Goal: Task Accomplishment & Management: Use online tool/utility

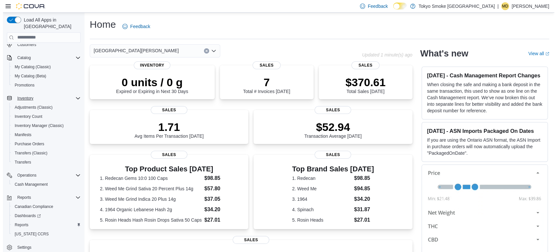
scroll to position [43, 0]
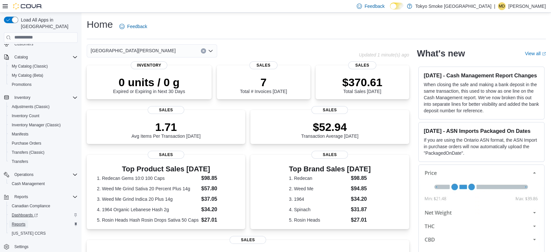
drag, startPoint x: 22, startPoint y: 216, endPoint x: 29, endPoint y: 211, distance: 9.0
click at [22, 221] on span "Reports" at bounding box center [19, 223] width 14 height 5
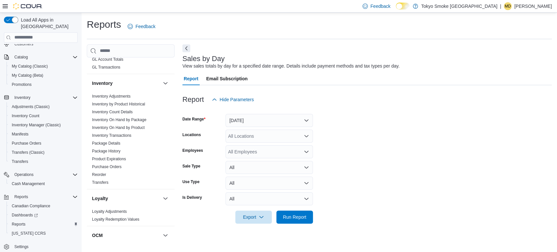
scroll to position [181, 0]
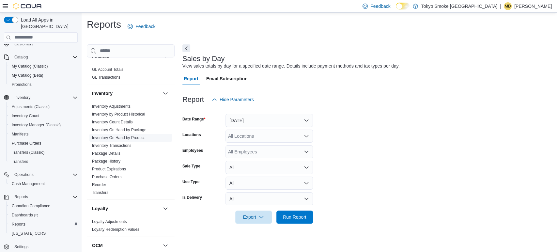
click at [112, 135] on link "Inventory On Hand by Product" at bounding box center [118, 137] width 52 height 5
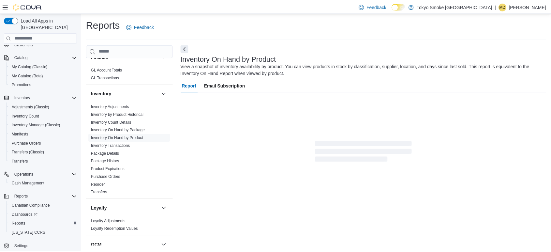
scroll to position [10, 0]
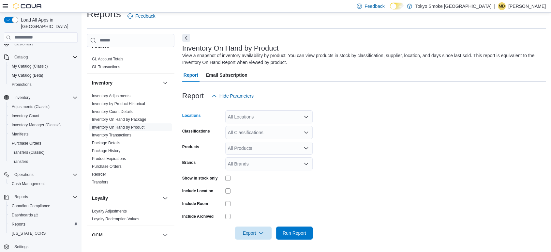
click at [248, 112] on div "All Locations" at bounding box center [268, 116] width 87 height 13
type input "***"
click at [257, 125] on span "[GEOGRAPHIC_DATA][PERSON_NAME]" at bounding box center [281, 128] width 85 height 7
click at [367, 104] on div at bounding box center [364, 106] width 364 height 8
click at [252, 127] on div "All Classifications" at bounding box center [268, 132] width 87 height 13
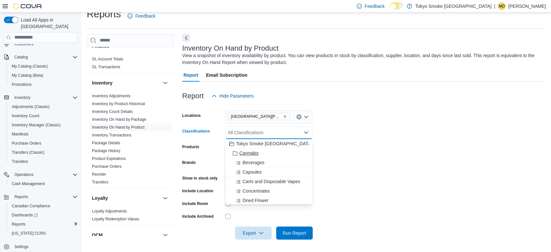
click at [243, 151] on span "Cannabis" at bounding box center [248, 153] width 19 height 7
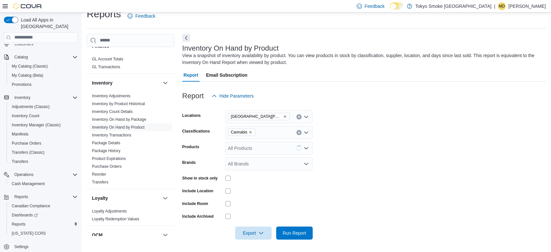
drag, startPoint x: 373, startPoint y: 106, endPoint x: 367, endPoint y: 111, distance: 7.2
click at [374, 106] on div at bounding box center [364, 106] width 364 height 8
click at [294, 229] on span "Run Report" at bounding box center [294, 232] width 23 height 7
click at [4, 5] on icon at bounding box center [5, 6] width 5 height 5
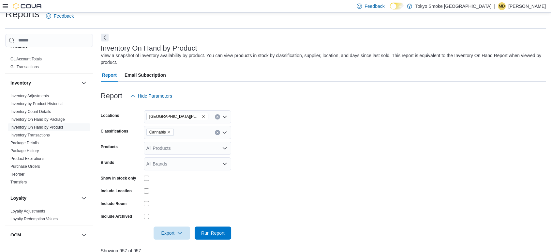
click at [104, 35] on button "Next" at bounding box center [105, 38] width 8 height 8
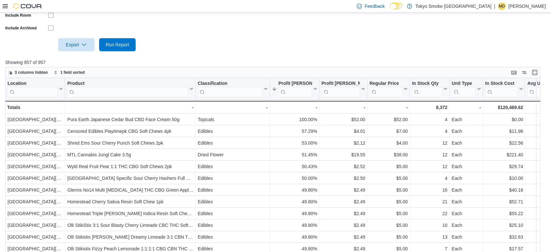
scroll to position [213, 0]
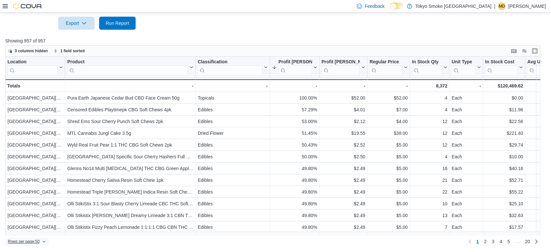
click at [18, 241] on span "Rows per page : 50" at bounding box center [24, 241] width 32 height 5
click at [29, 227] on span "100 rows" at bounding box center [35, 228] width 21 height 5
click at [224, 69] on input "search" at bounding box center [230, 70] width 65 height 10
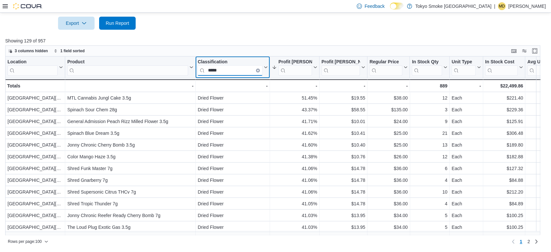
type input "*****"
click at [257, 70] on icon "Clear input" at bounding box center [258, 70] width 2 height 2
click at [241, 68] on input "search" at bounding box center [230, 70] width 65 height 10
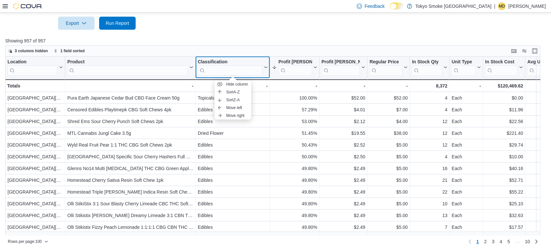
click at [235, 62] on div "Classification" at bounding box center [230, 62] width 65 height 6
click at [228, 71] on input "search" at bounding box center [230, 70] width 65 height 10
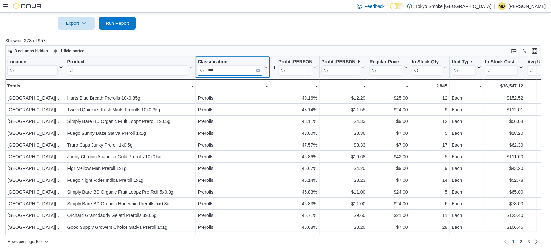
type input "***"
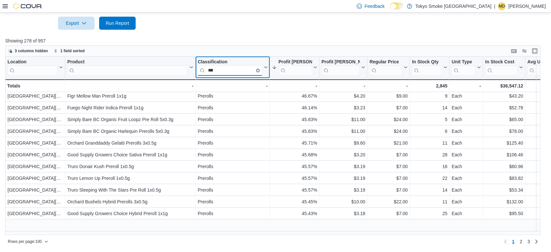
scroll to position [0, 0]
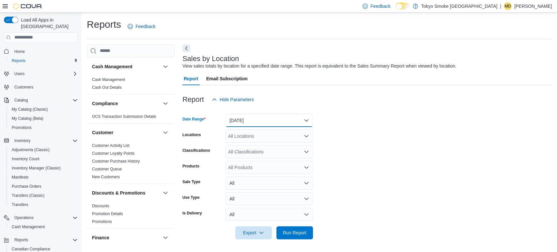
click at [250, 118] on button "[DATE]" at bounding box center [268, 120] width 87 height 13
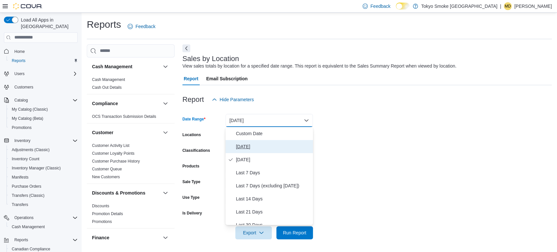
click at [243, 145] on span "[DATE]" at bounding box center [273, 146] width 74 height 8
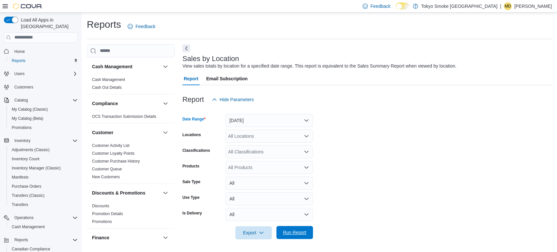
click at [295, 231] on span "Run Report" at bounding box center [294, 232] width 23 height 7
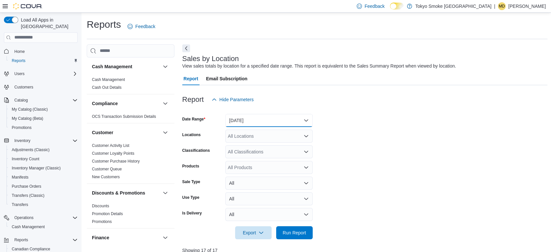
click at [261, 120] on button "Today" at bounding box center [268, 120] width 87 height 13
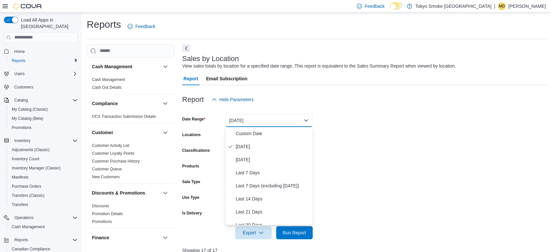
click at [340, 175] on form "Date Range Today Locations All Locations Classifications All Classifications Pr…" at bounding box center [365, 172] width 366 height 133
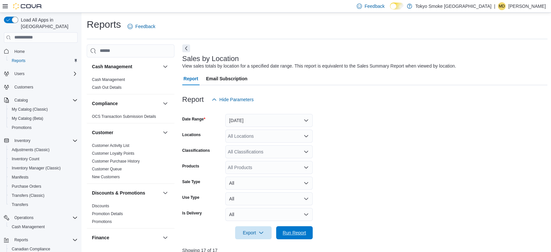
click at [299, 232] on span "Run Report" at bounding box center [294, 232] width 23 height 7
click at [4, 6] on icon at bounding box center [5, 6] width 5 height 4
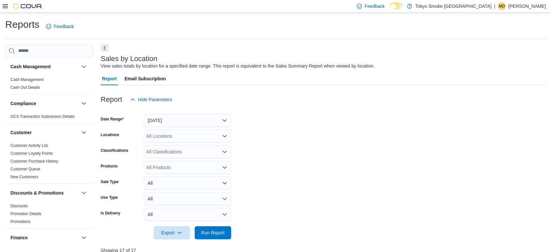
click at [105, 46] on button "Next" at bounding box center [105, 48] width 8 height 8
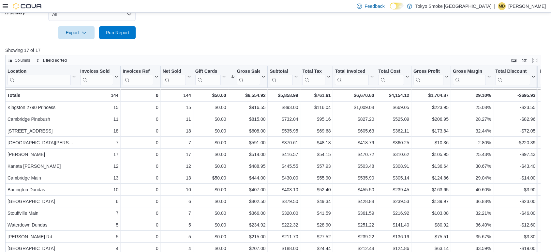
scroll to position [209, 0]
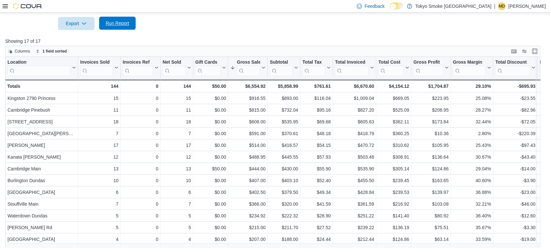
click at [124, 23] on span "Run Report" at bounding box center [117, 23] width 23 height 7
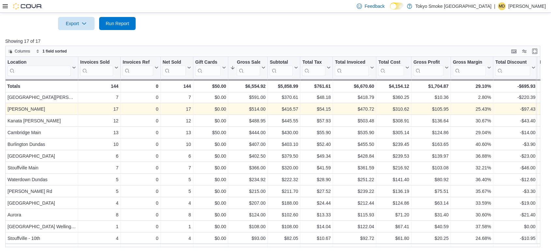
scroll to position [0, 0]
